Goal: Book appointment/travel/reservation

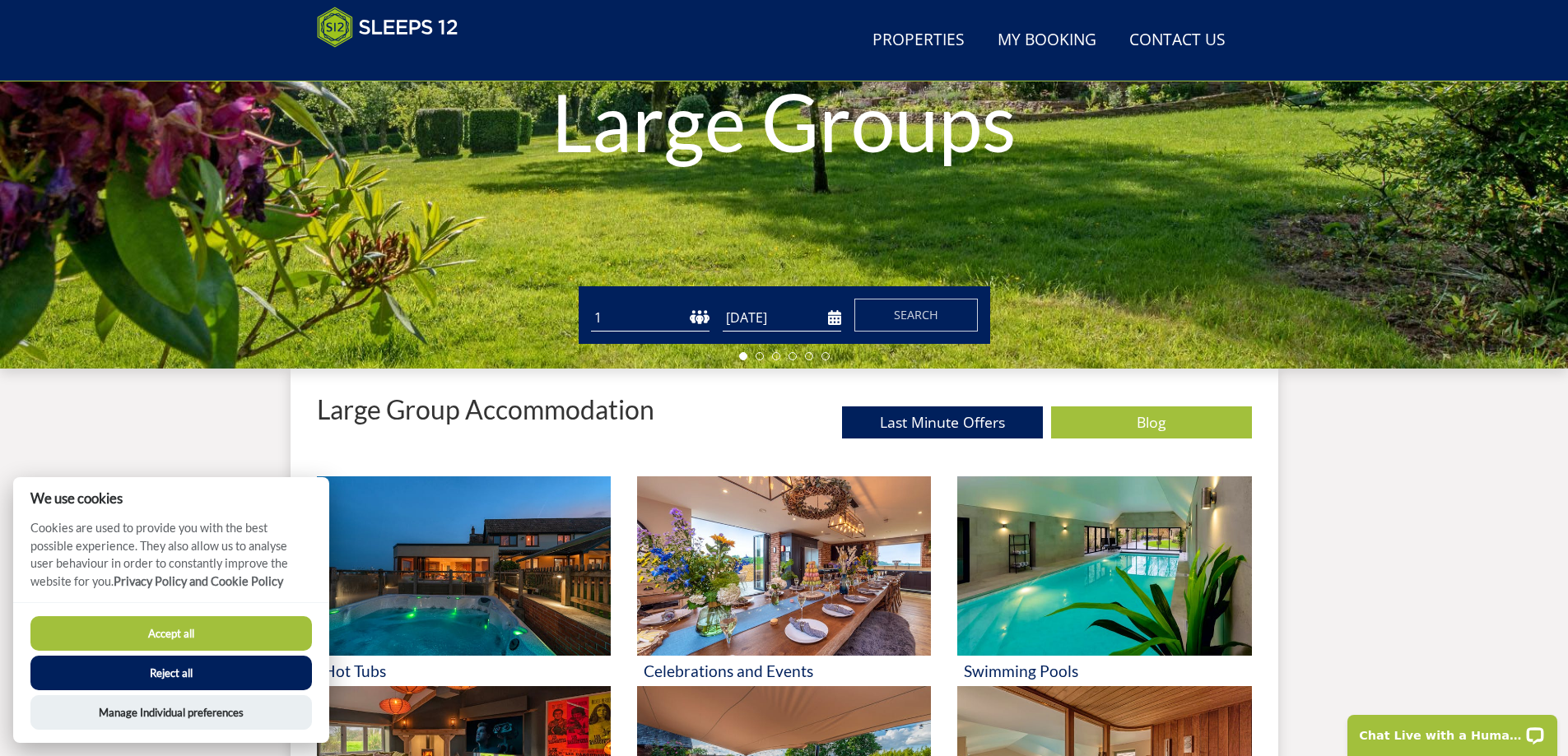
click at [660, 318] on select "1 2 3 4 5 6 7 8 9 10 11 12 13 14 15 16 17 18 19 20 21 22 23 24 25 26 27 28 29 3…" at bounding box center [650, 318] width 119 height 27
click at [685, 314] on select "1 2 3 4 5 6 7 8 9 10 11 12 13 14 15 16 17 18 19 20 21 22 23 24 25 26 27 28 29 3…" at bounding box center [650, 318] width 119 height 27
select select "14"
click at [591, 305] on select "1 2 3 4 5 6 7 8 9 10 11 12 13 14 15 16 17 18 19 20 21 22 23 24 25 26 27 28 29 3…" at bounding box center [650, 318] width 119 height 27
click at [780, 323] on input "[DATE]" at bounding box center [782, 318] width 119 height 27
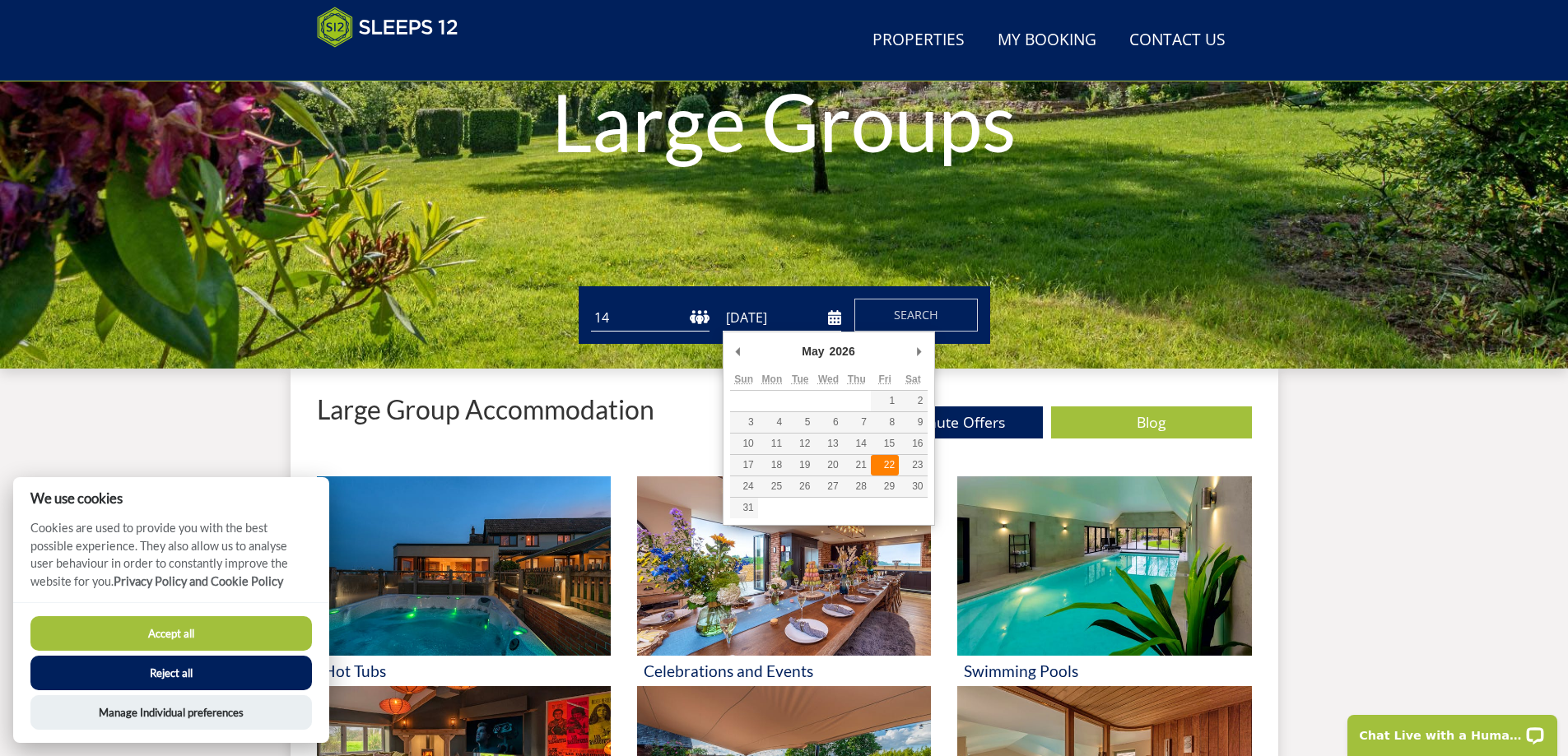
type input "[DATE]"
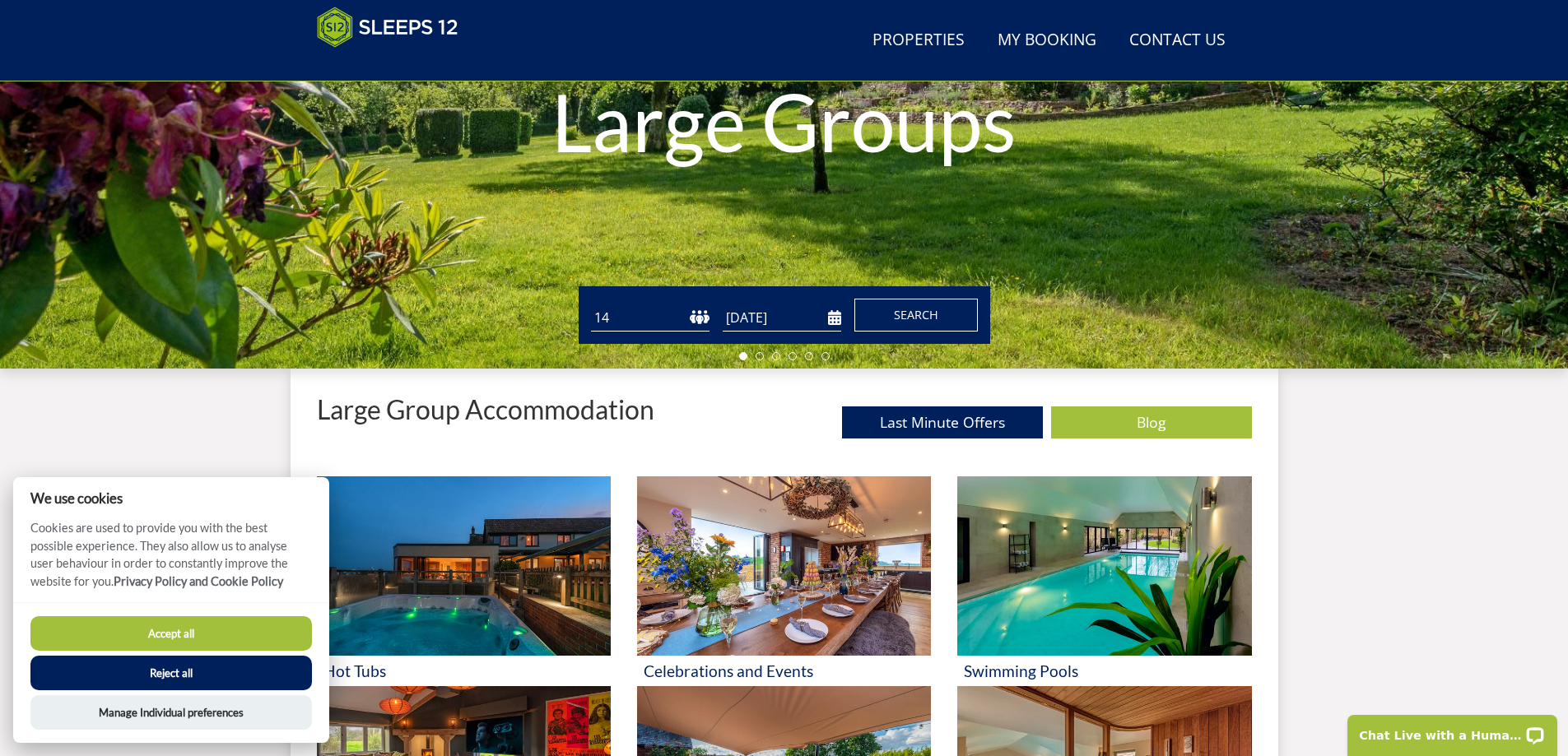
click at [912, 312] on span "Search" at bounding box center [916, 314] width 45 height 16
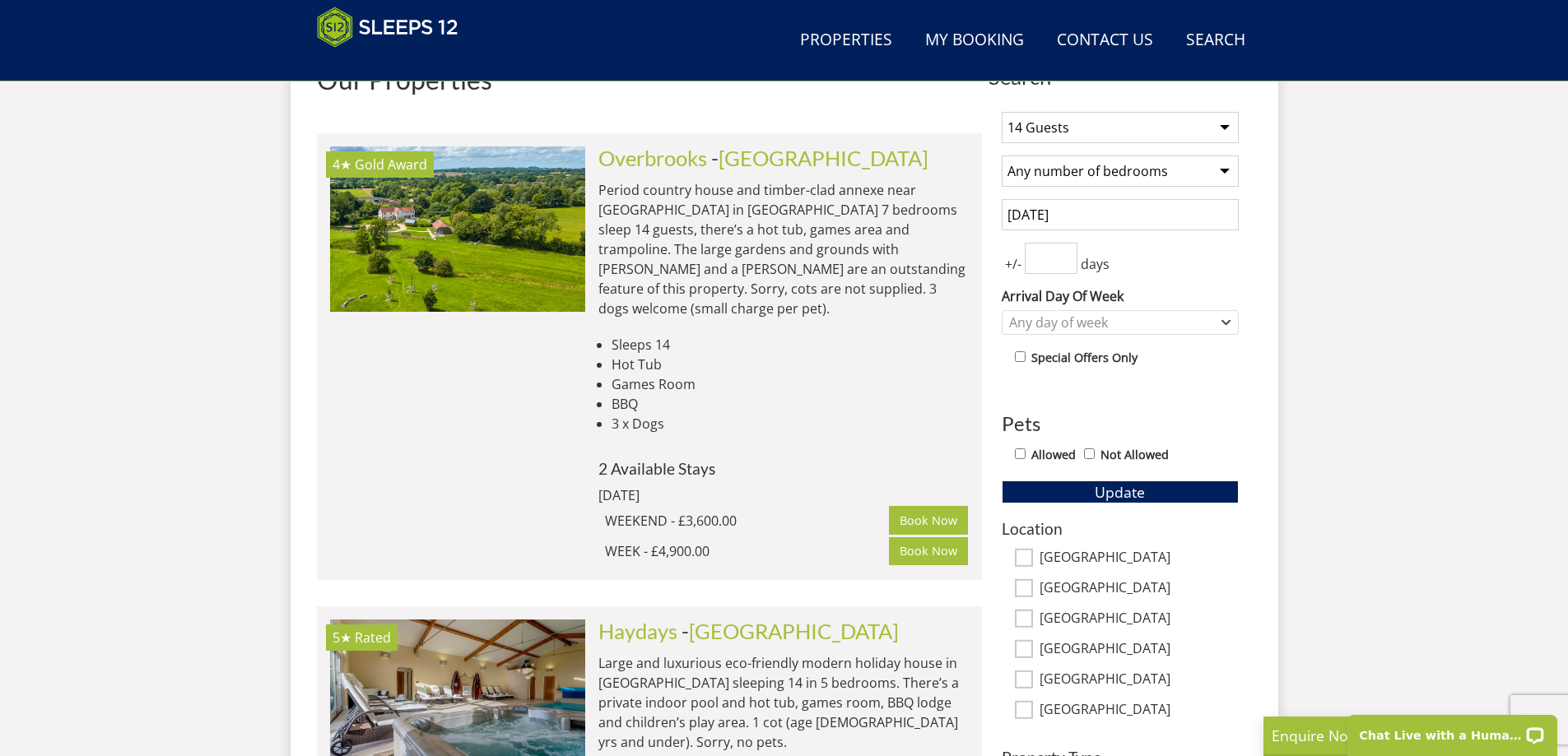
scroll to position [516, 0]
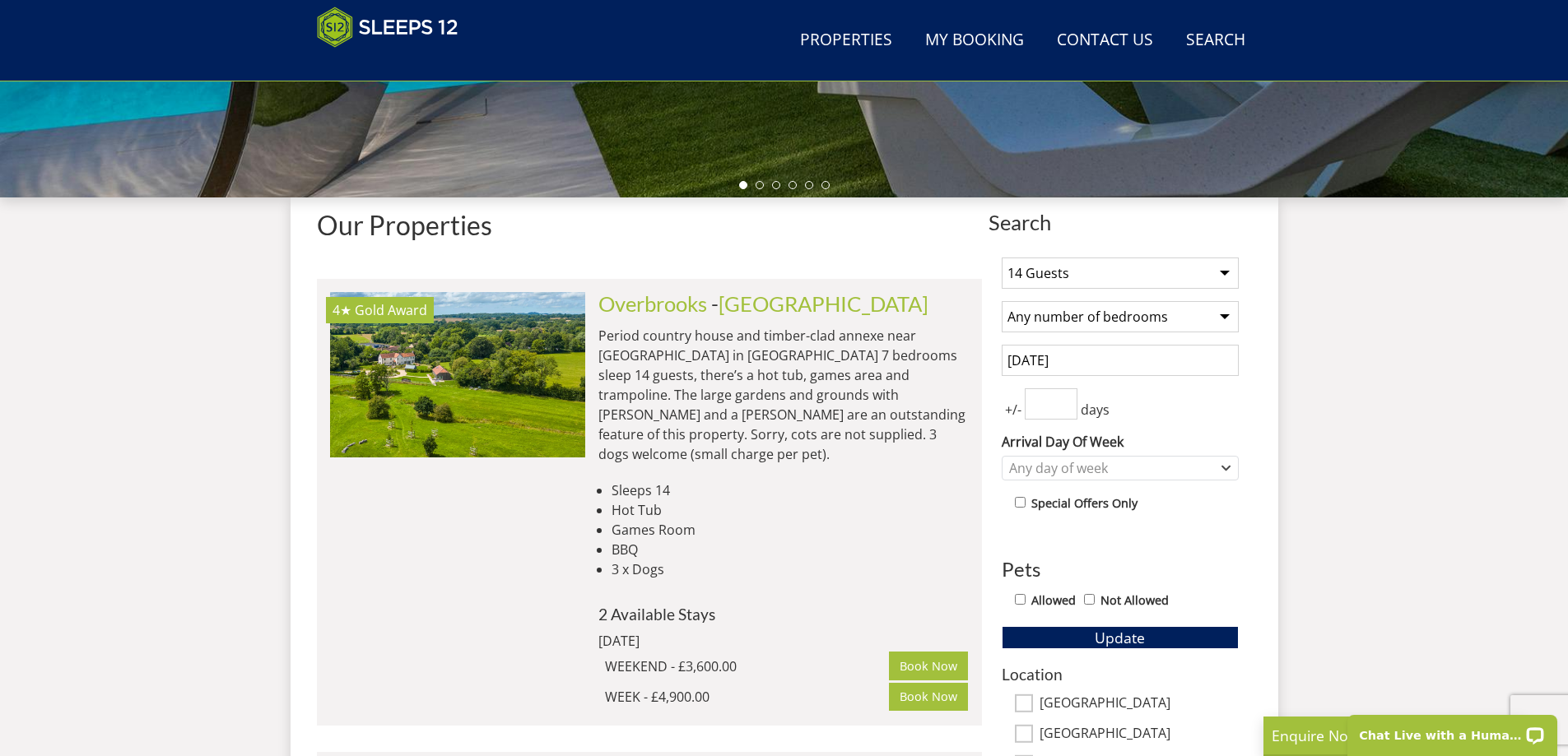
click at [1213, 314] on select "Any number of bedrooms 1 Bedroom 2 Bedrooms 3 Bedrooms 4 Bedrooms 5 Bedrooms 6 …" at bounding box center [1120, 317] width 237 height 31
select select "7"
click at [1002, 301] on select "Any number of bedrooms 1 Bedroom 2 Bedrooms 3 Bedrooms 4 Bedrooms 5 Bedrooms 6 …" at bounding box center [1120, 317] width 237 height 31
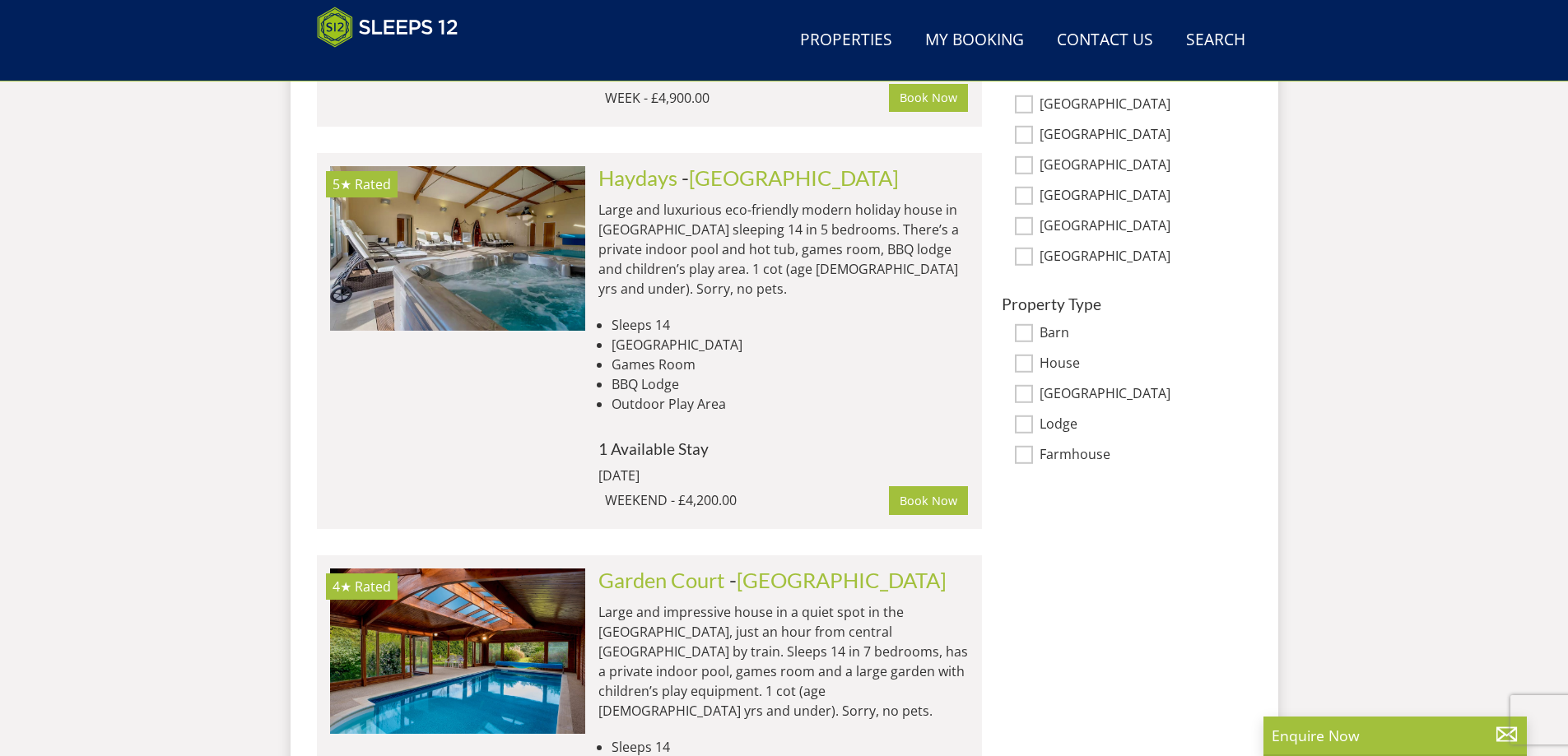
scroll to position [1023, 0]
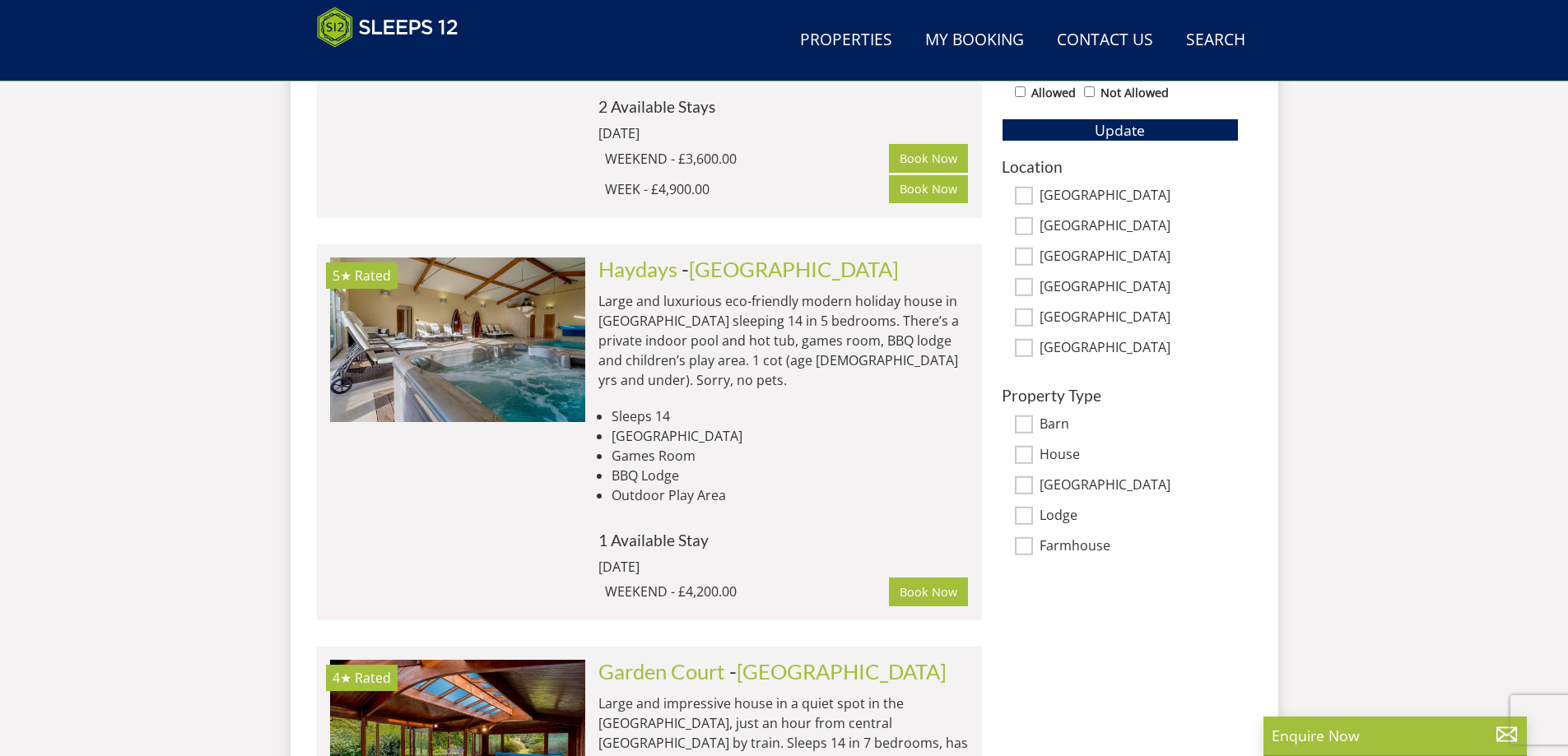
select select "14"
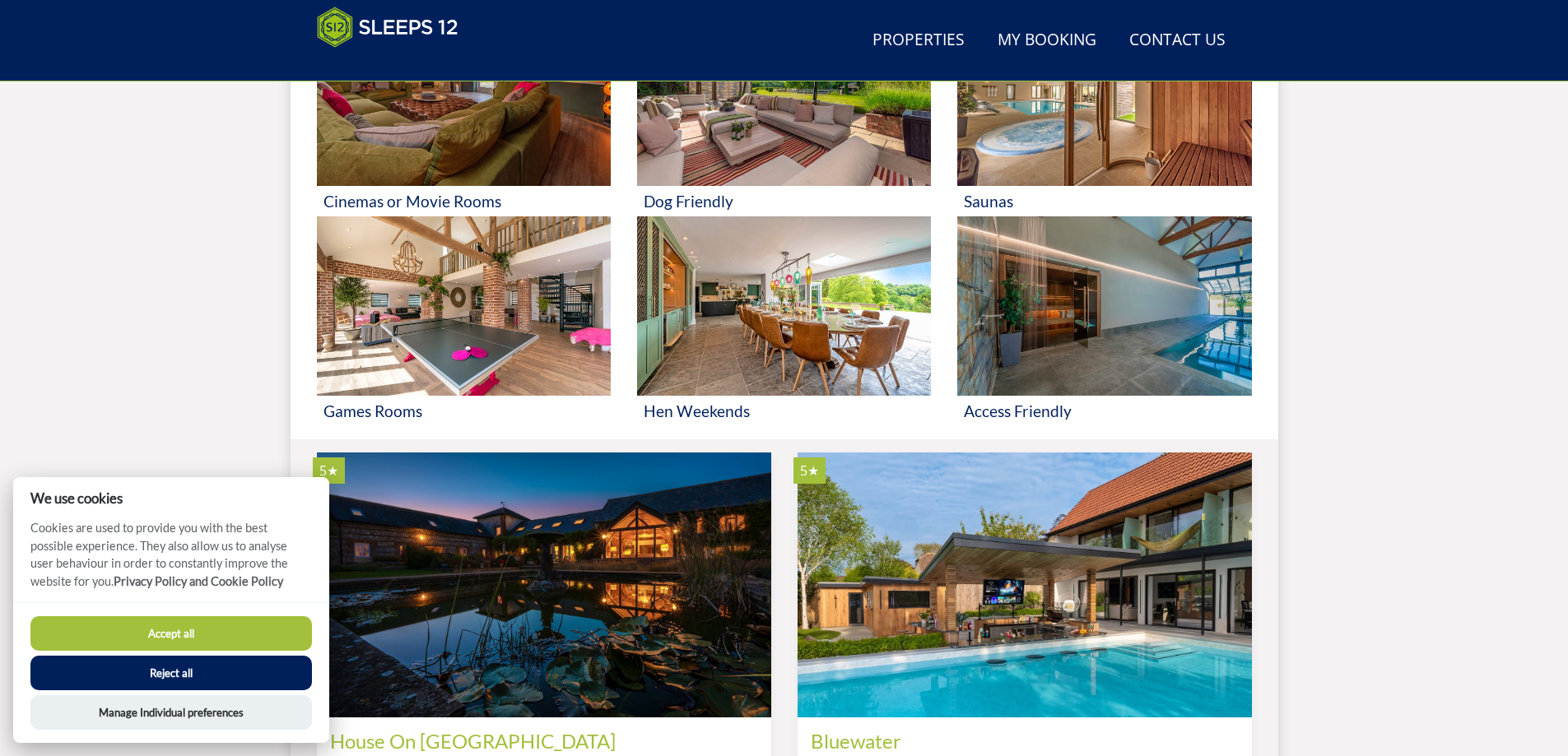
scroll to position [345, 0]
